Goal: Information Seeking & Learning: Learn about a topic

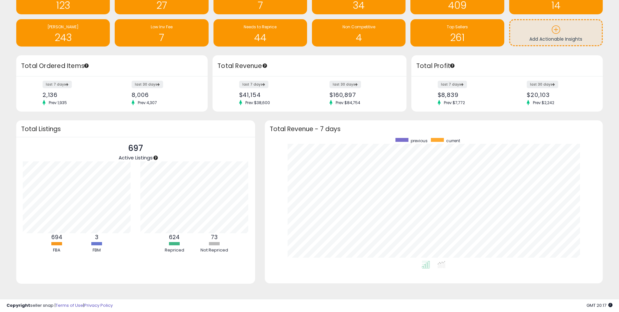
scroll to position [52, 0]
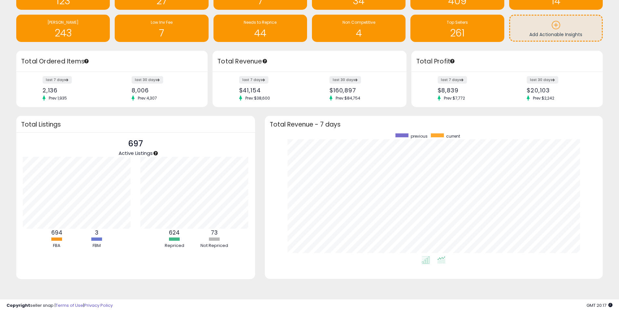
click at [443, 261] on icon at bounding box center [442, 259] width 8 height 7
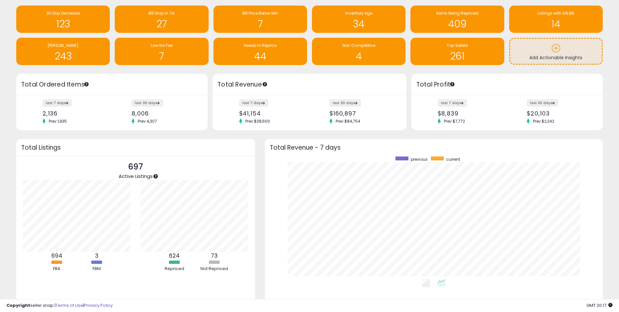
scroll to position [0, 0]
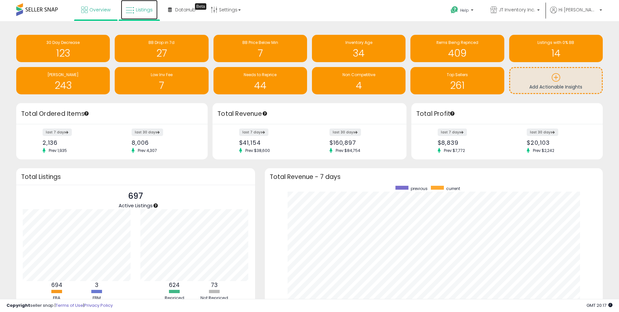
click at [138, 7] on span "Listings" at bounding box center [144, 10] width 17 height 7
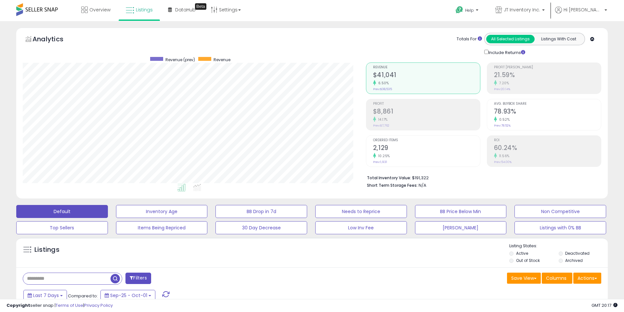
click at [534, 114] on h2 "78.93%" at bounding box center [547, 112] width 107 height 9
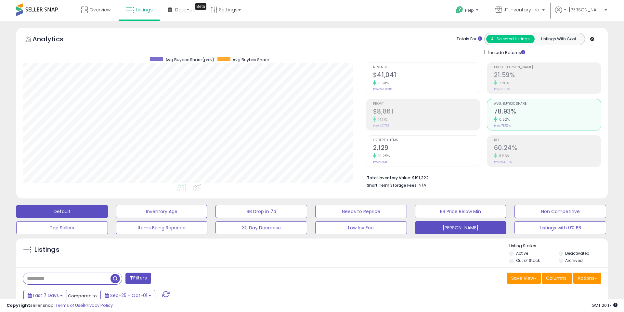
click at [457, 226] on button "[PERSON_NAME]" at bounding box center [461, 227] width 92 height 13
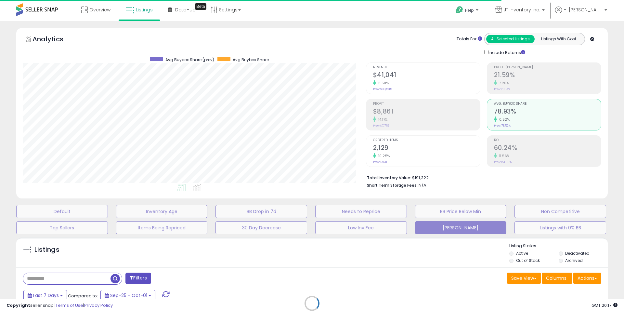
type input "******"
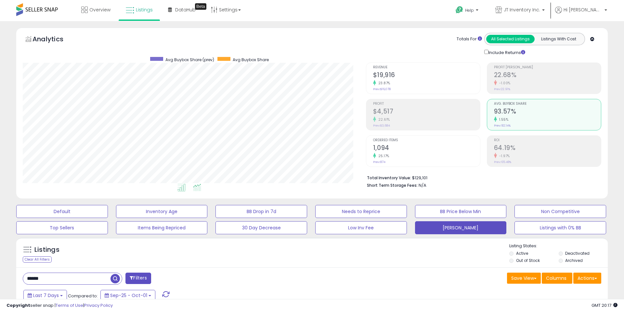
click at [199, 188] on icon at bounding box center [197, 187] width 8 height 7
click at [513, 116] on div "1.55%" at bounding box center [547, 119] width 107 height 6
click at [397, 34] on div "Totals For All Selected Listings Listings With Cost Include Returns" at bounding box center [481, 44] width 231 height 23
drag, startPoint x: 429, startPoint y: 177, endPoint x: 359, endPoint y: 176, distance: 69.9
click at [361, 176] on div "Retrieving aggregations.. Revenue $19,916 23.87% Prev: $16,078 Profit $4,517" at bounding box center [483, 124] width 245 height 136
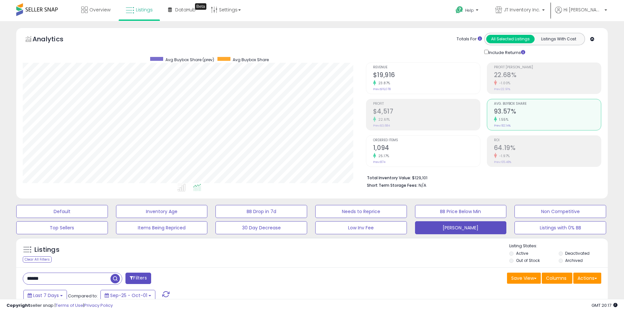
click at [361, 176] on div "Retrieving aggregations.. Revenue $19,916 23.87% Prev: $16,078 Profit $4,517" at bounding box center [483, 124] width 245 height 136
drag, startPoint x: 360, startPoint y: 177, endPoint x: 433, endPoint y: 188, distance: 74.5
click at [433, 188] on div "Retrieving aggregations.. Revenue $19,916 23.87% Prev: $16,078 Profit $4,517" at bounding box center [483, 124] width 245 height 136
click at [433, 188] on li "Short Term Storage Fees: N/A" at bounding box center [482, 185] width 230 height 8
drag, startPoint x: 417, startPoint y: 188, endPoint x: 362, endPoint y: 177, distance: 55.7
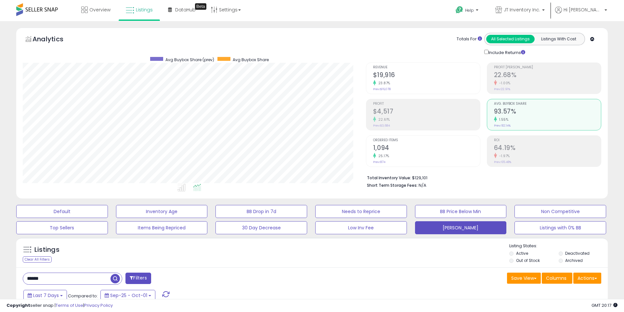
click at [362, 177] on div "Retrieving aggregations.. Revenue $19,916 23.87% Prev: $16,078 Profit $4,517" at bounding box center [483, 124] width 245 height 136
